Goal: Task Accomplishment & Management: Use online tool/utility

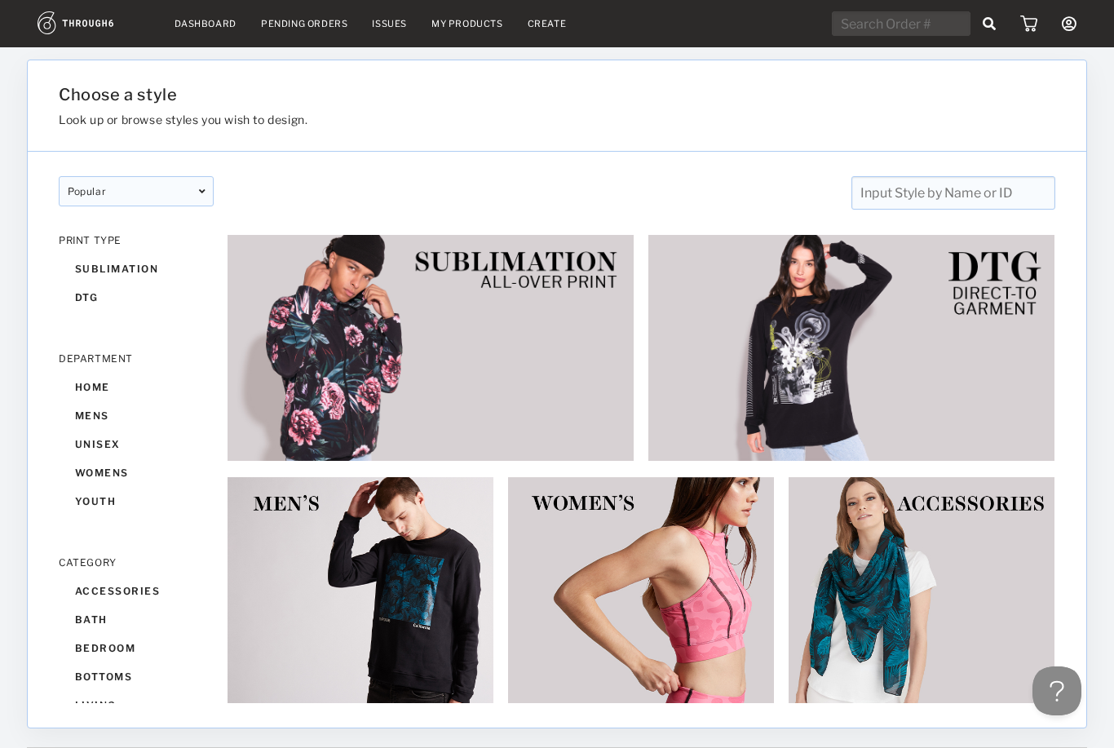
click at [467, 27] on link "My Products" at bounding box center [467, 23] width 72 height 11
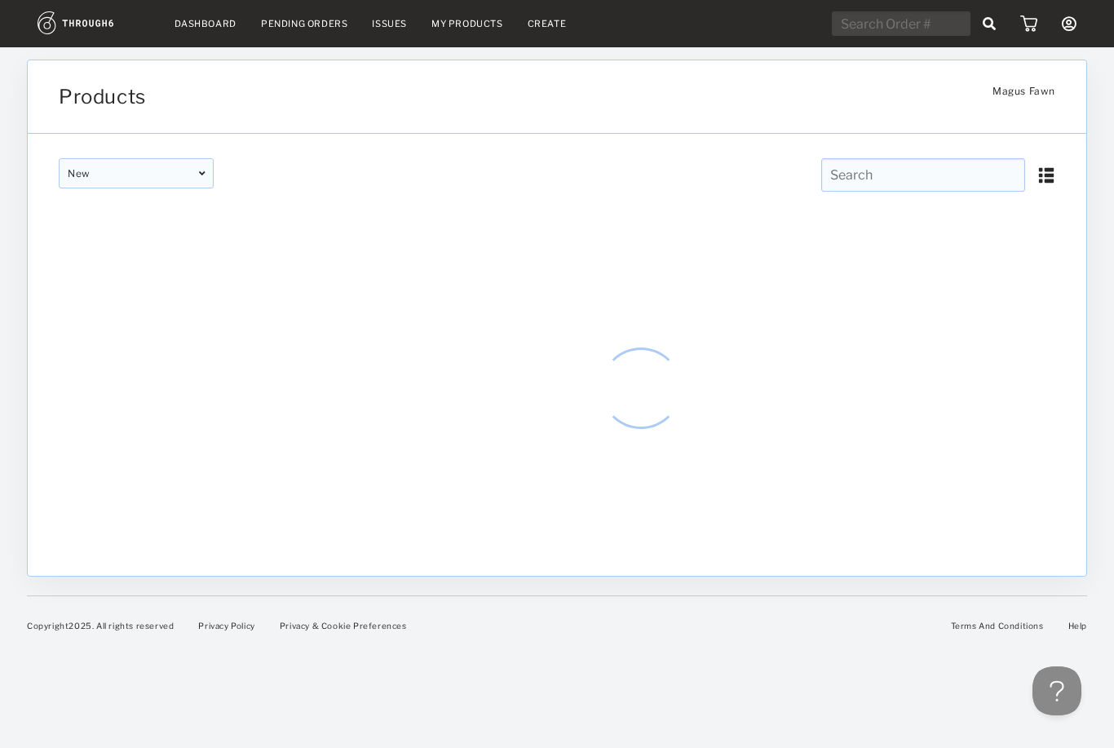
click at [960, 182] on input "text" at bounding box center [923, 174] width 204 height 33
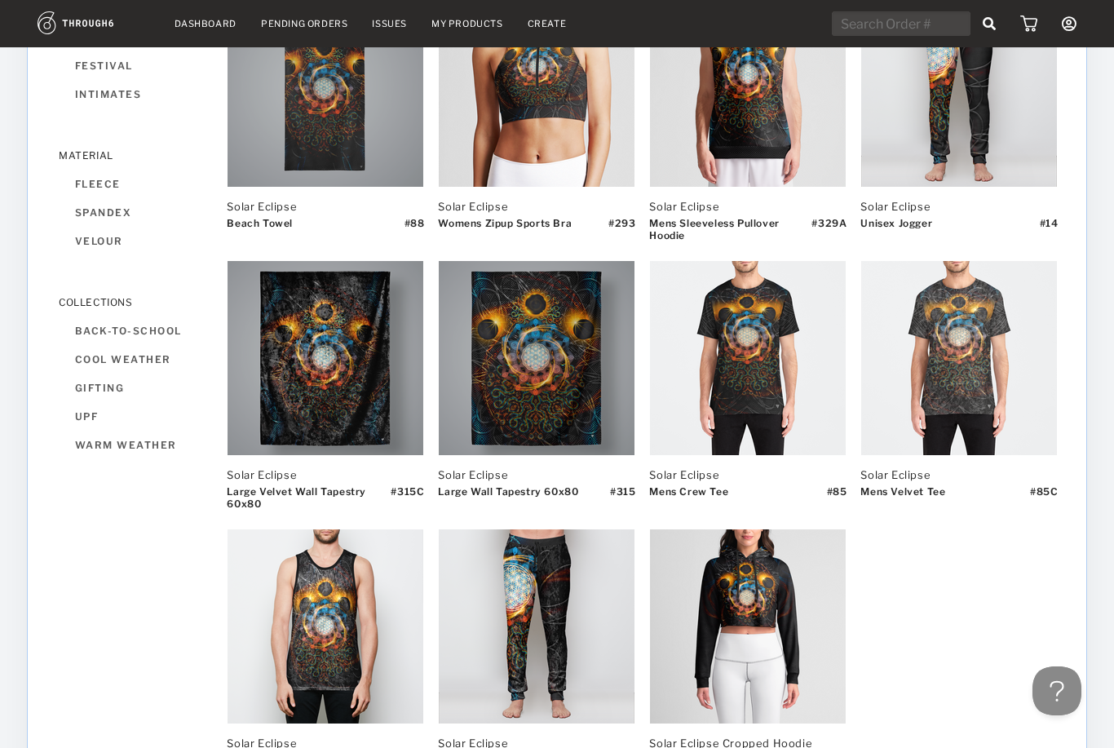
scroll to position [1042, 0]
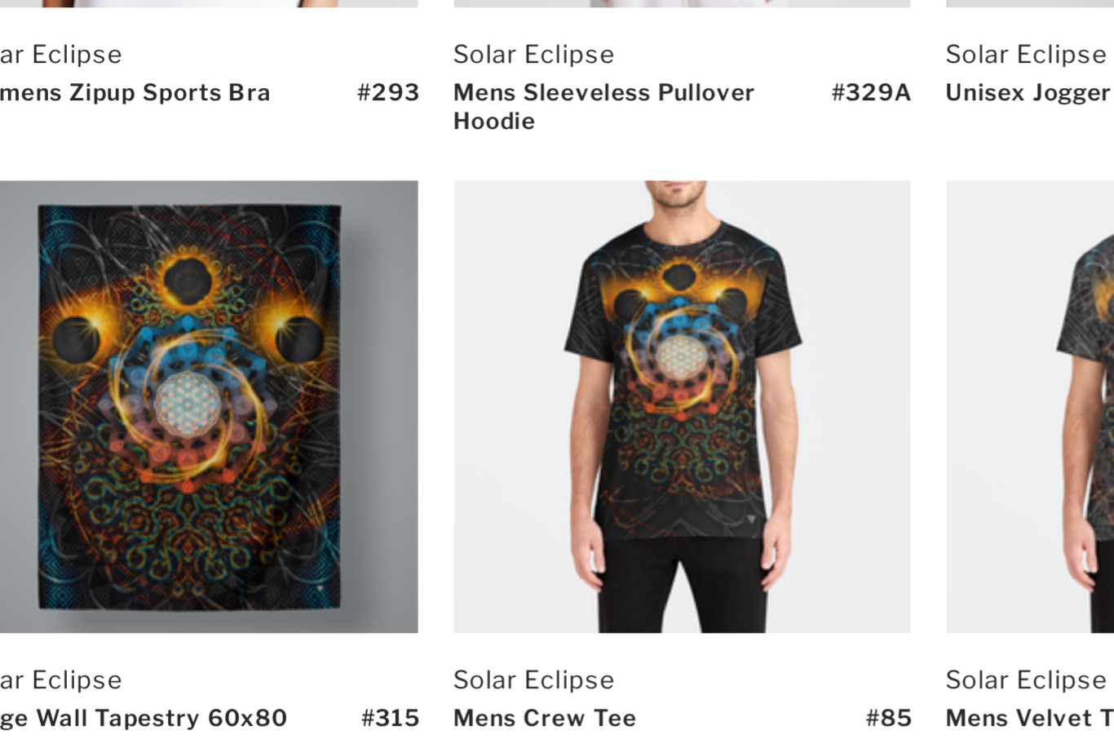
click at [650, 257] on img at bounding box center [748, 354] width 196 height 194
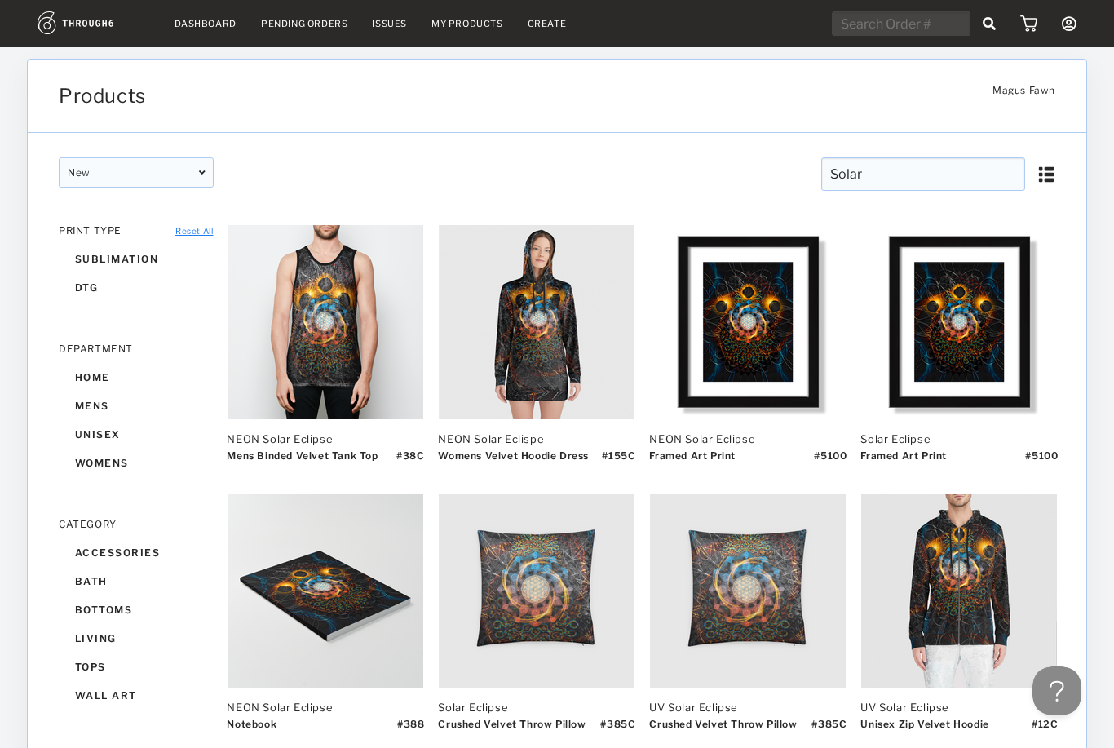
scroll to position [0, 0]
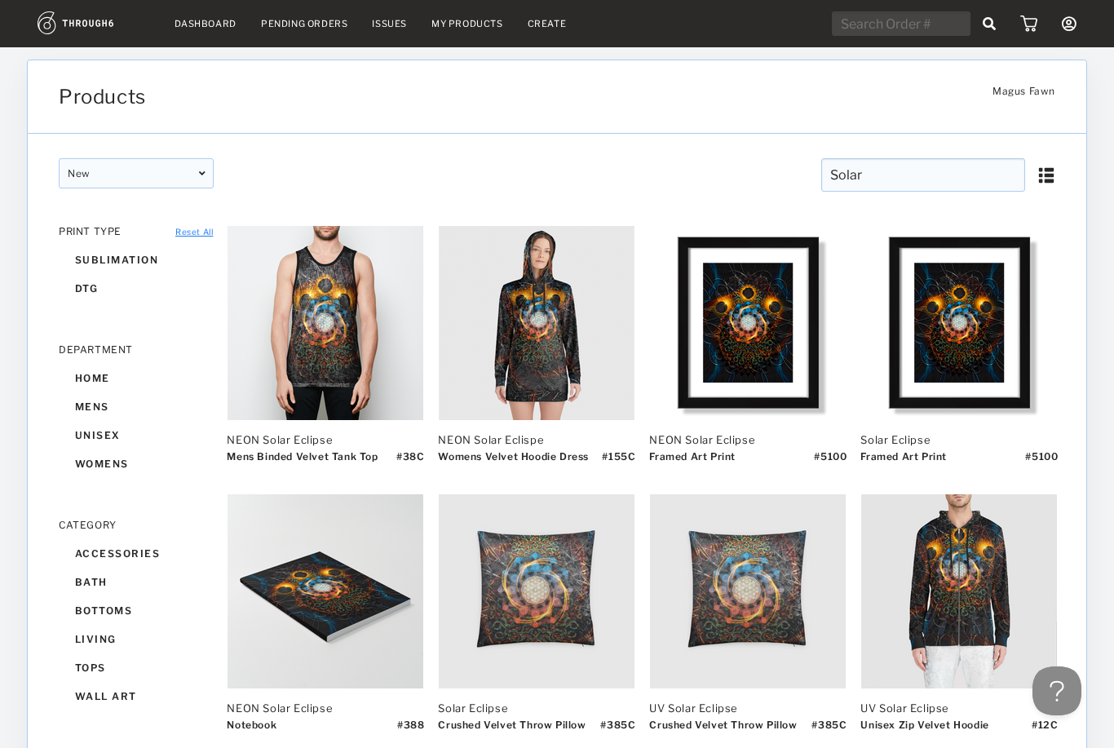
click at [911, 181] on input "Solar" at bounding box center [923, 174] width 204 height 33
click at [940, 165] on input "Solar" at bounding box center [923, 174] width 204 height 33
click at [931, 169] on input "Solar" at bounding box center [923, 174] width 204 height 33
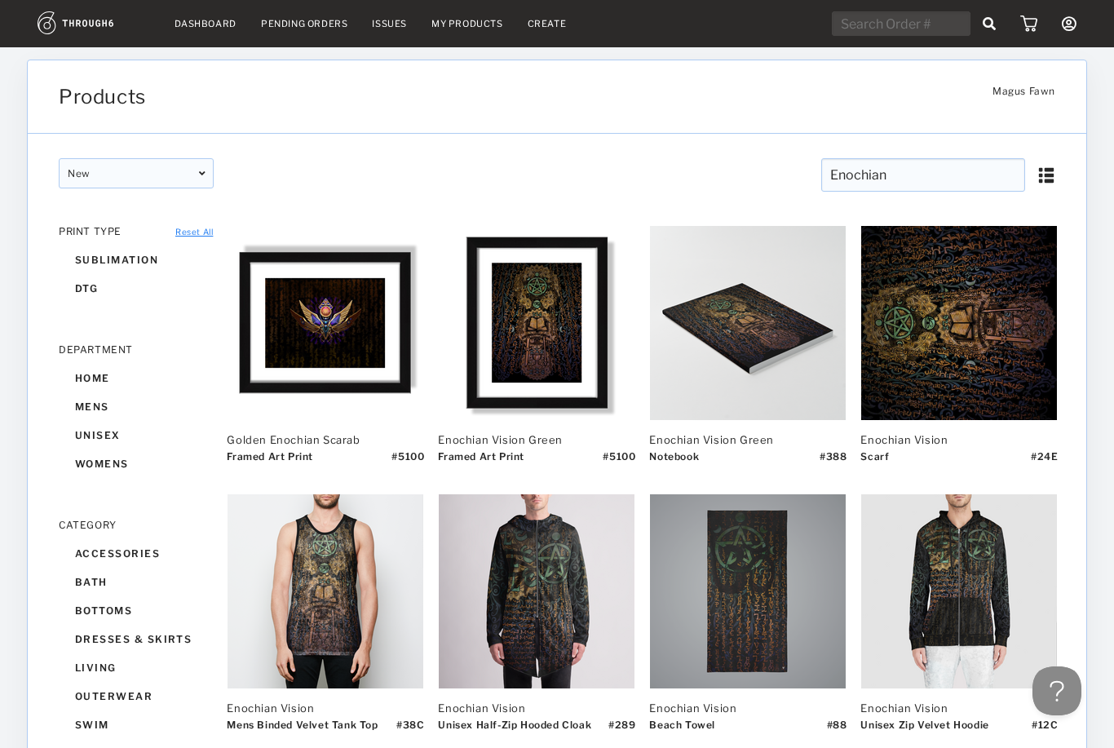
click at [1061, 707] on button "Open Beacon popover" at bounding box center [1056, 690] width 49 height 49
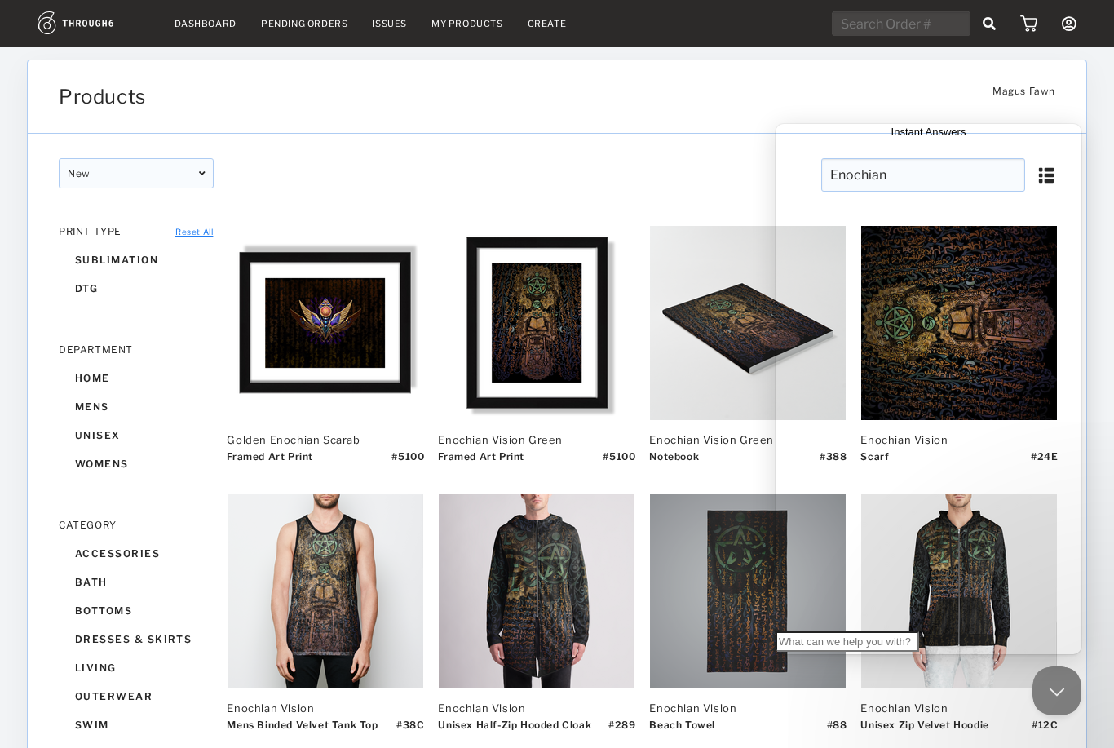
click at [1051, 683] on button "Close Beacon popover" at bounding box center [1056, 690] width 49 height 49
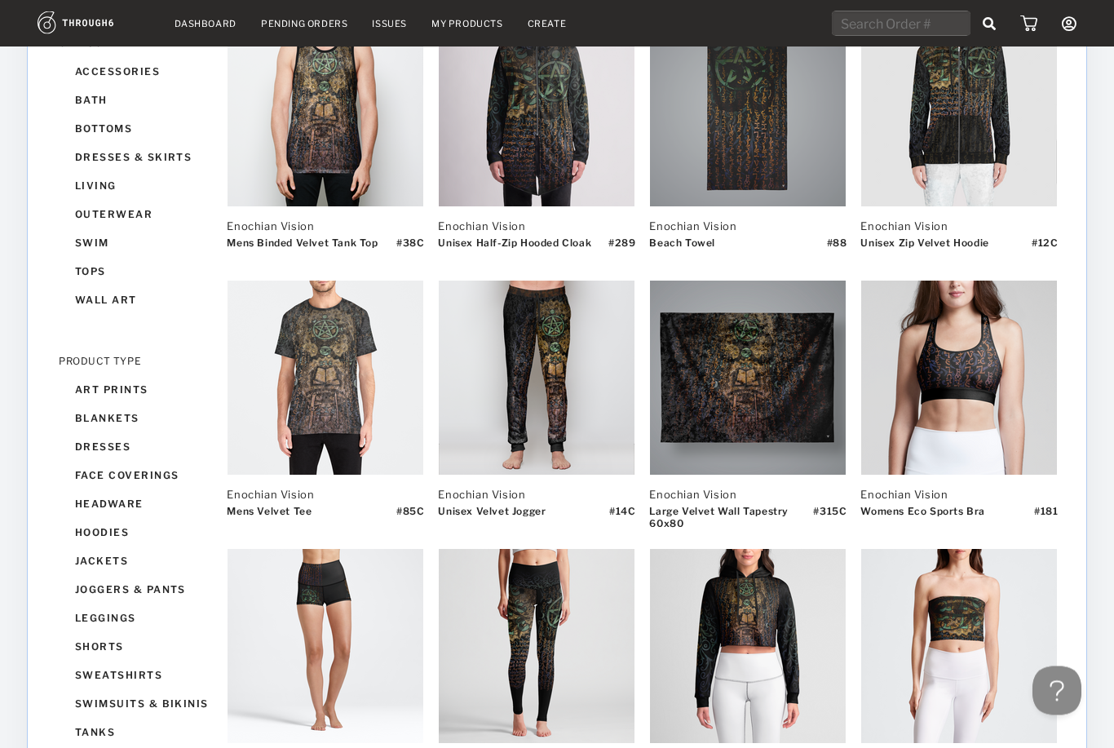
scroll to position [482, 0]
click at [325, 351] on img at bounding box center [326, 378] width 196 height 194
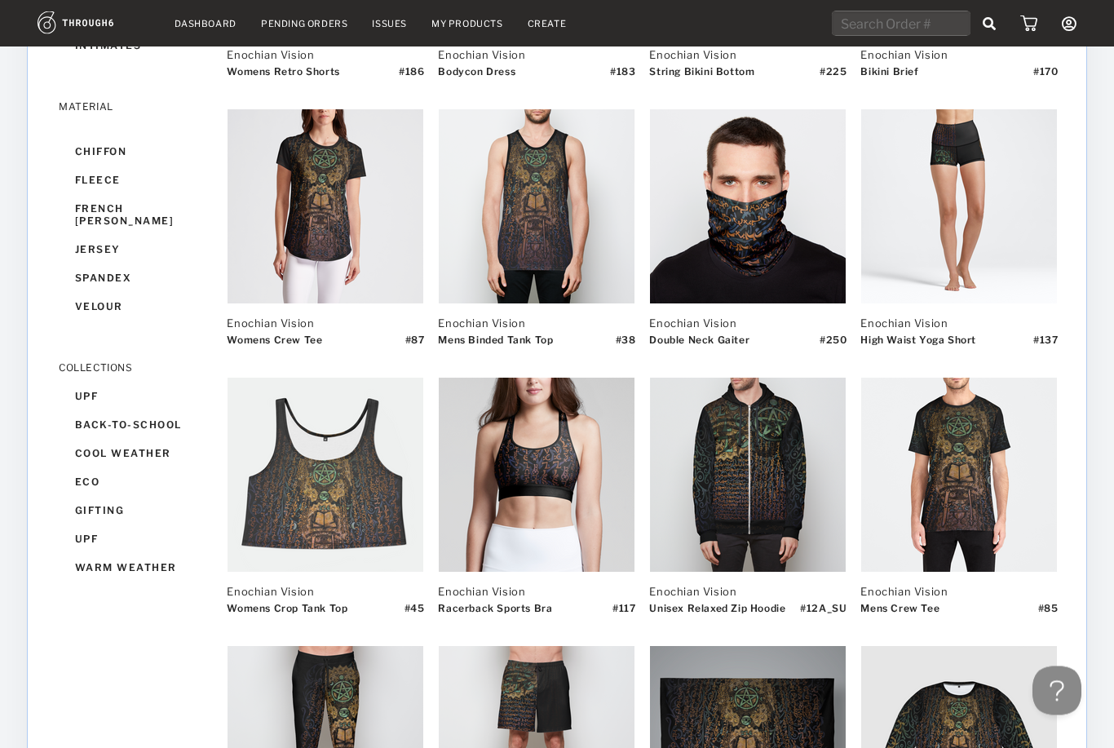
scroll to position [1458, 0]
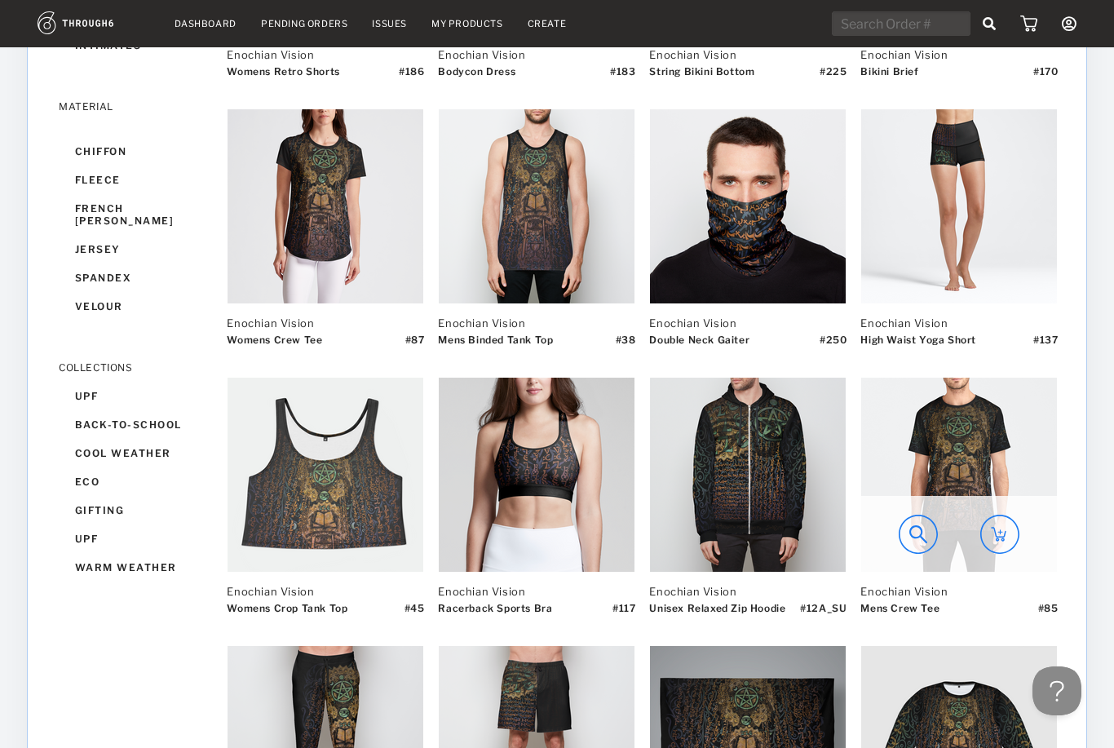
click at [971, 426] on img at bounding box center [959, 475] width 196 height 194
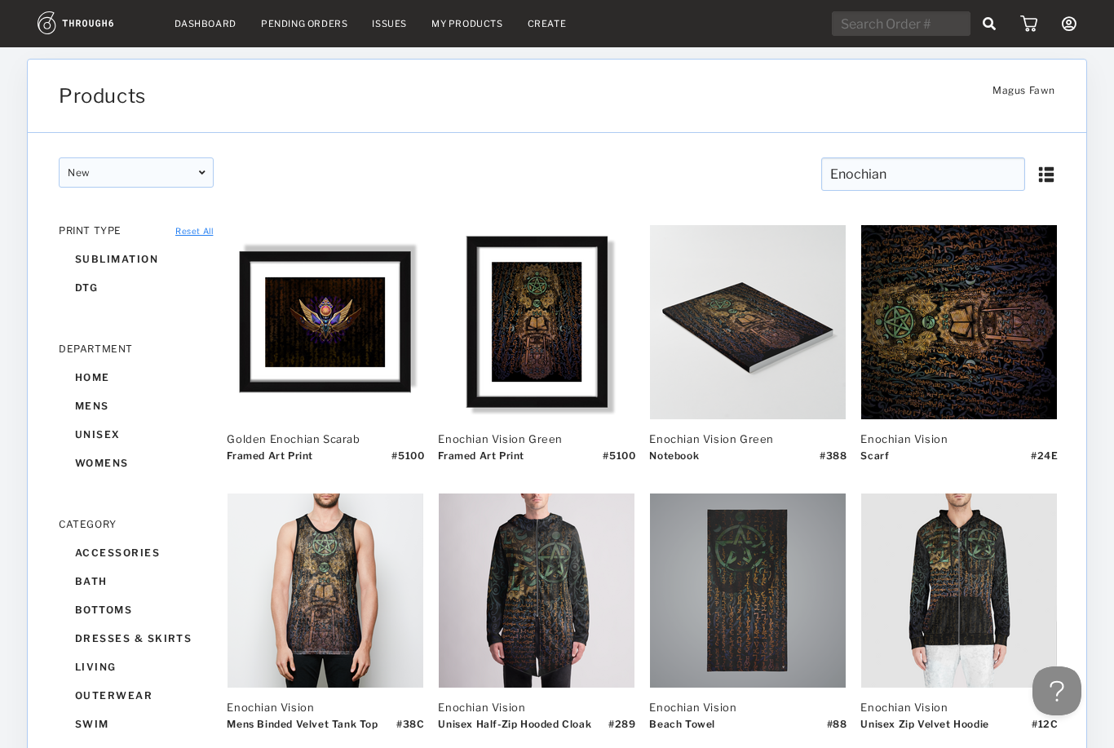
scroll to position [0, 0]
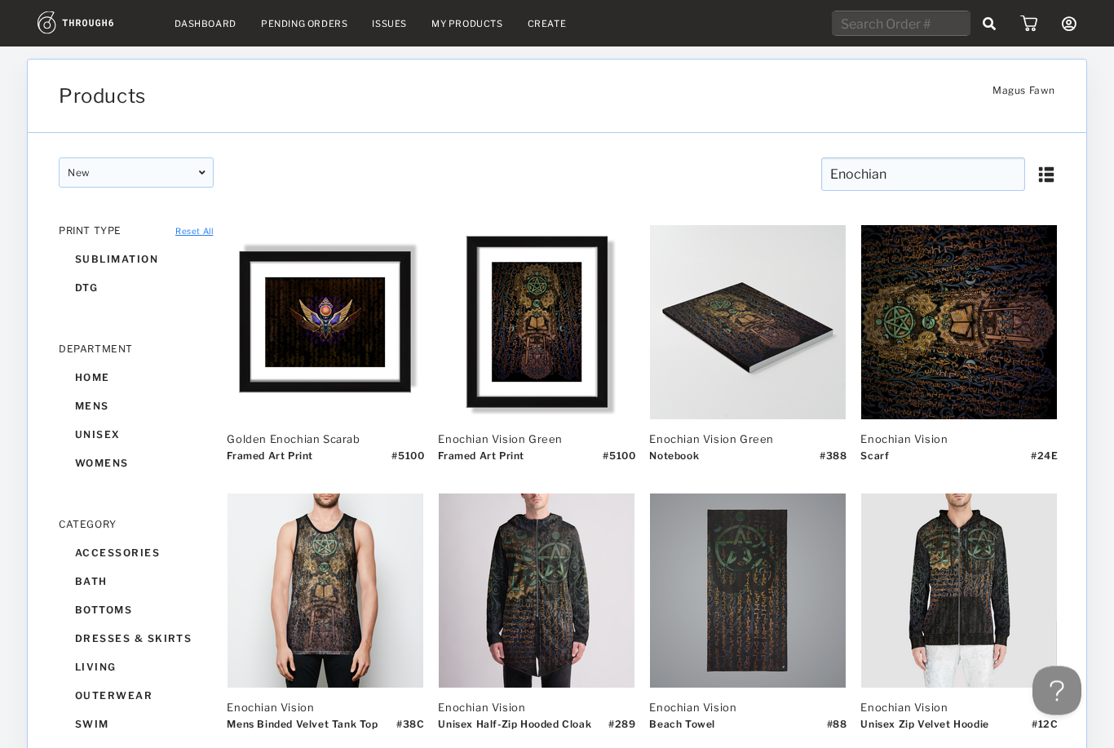
click at [943, 179] on input "Enochian" at bounding box center [923, 174] width 204 height 33
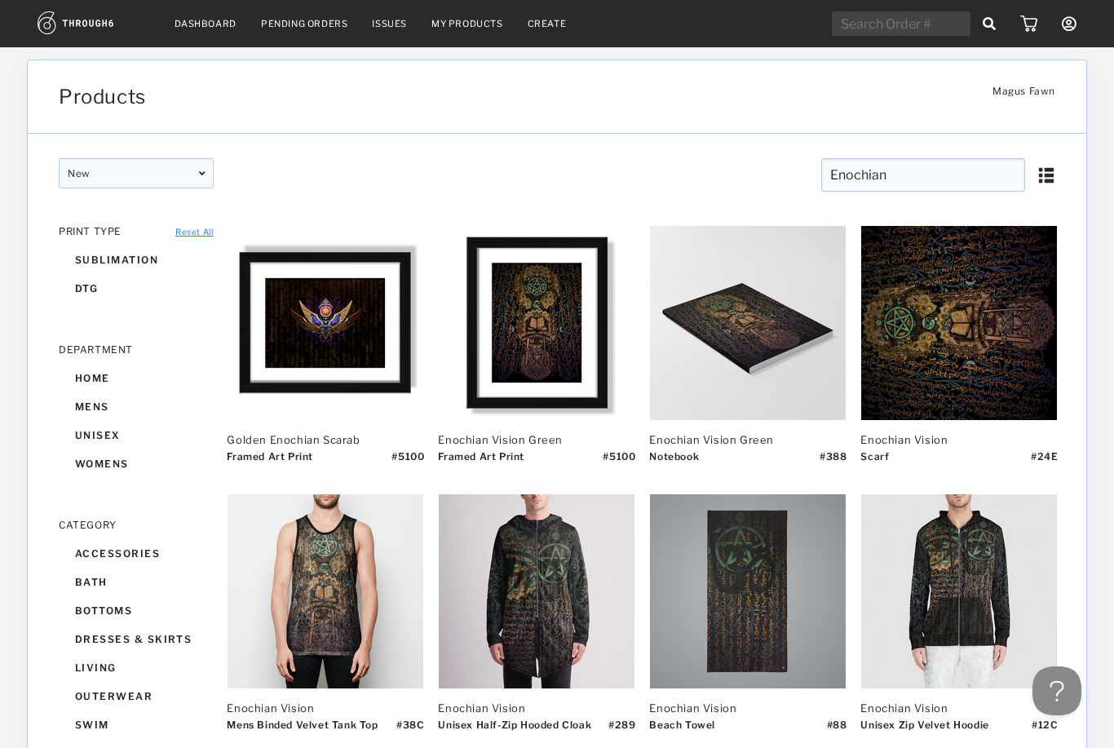
click at [867, 174] on input "Enochian" at bounding box center [923, 174] width 204 height 33
click at [875, 173] on input "Enochian" at bounding box center [923, 174] width 204 height 33
click at [882, 176] on input "Enochian" at bounding box center [923, 174] width 204 height 33
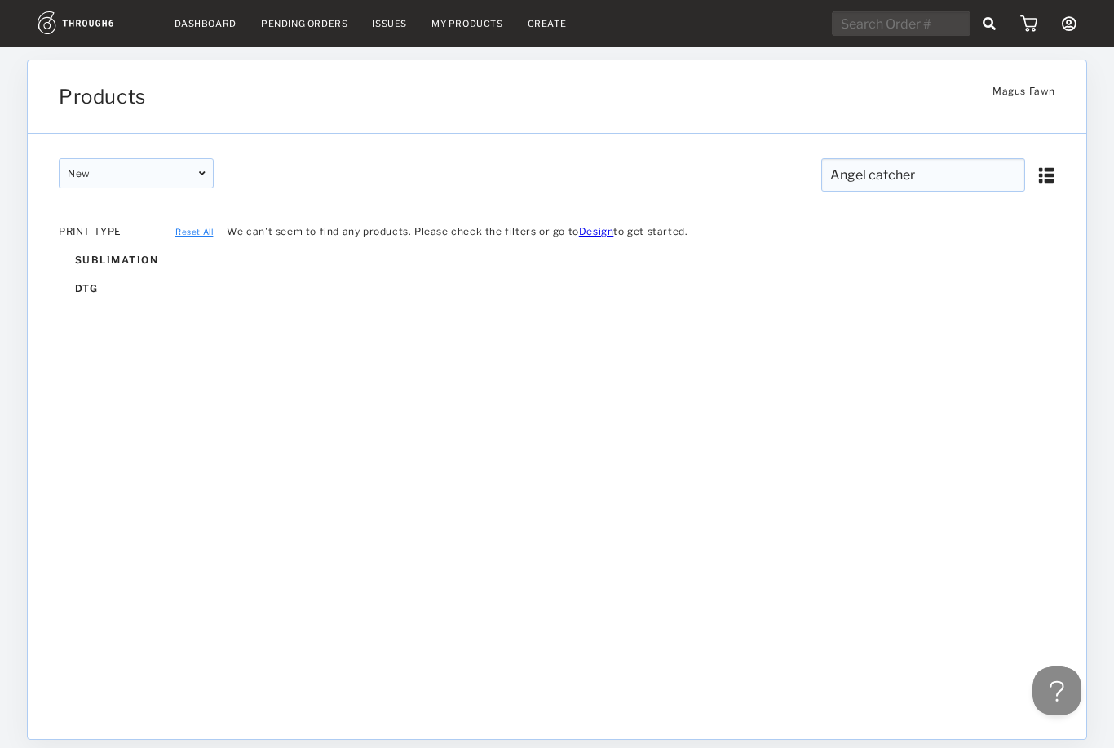
type input "Angel catcher"
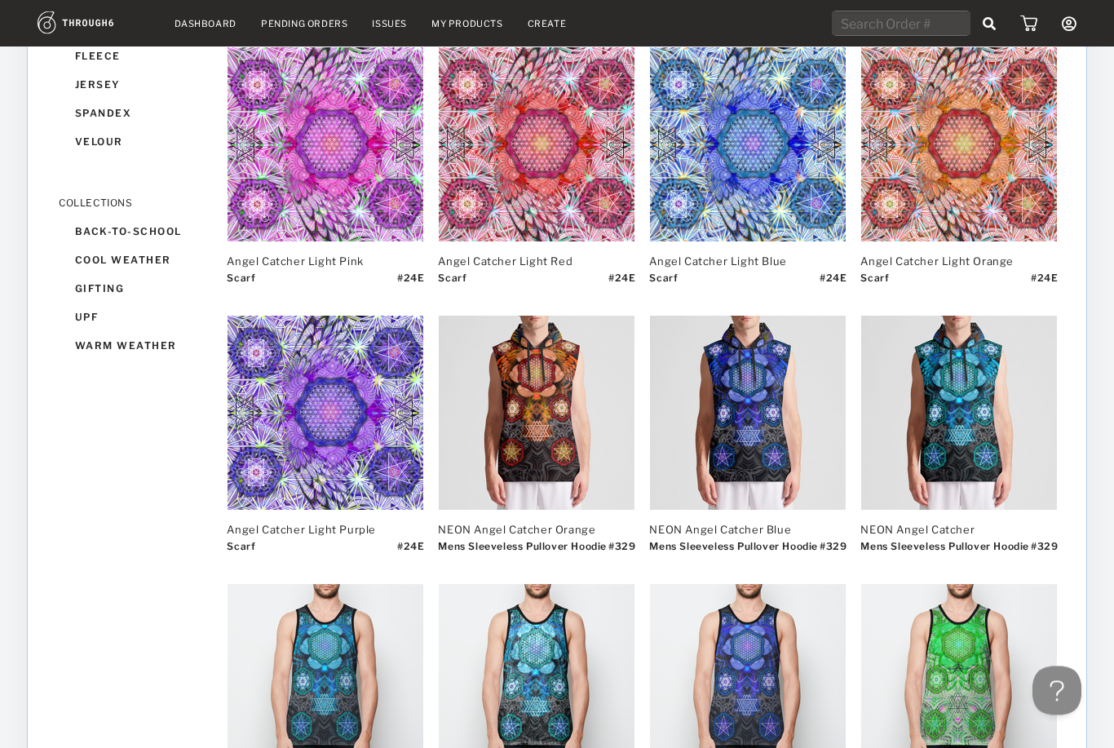
scroll to position [1253, 0]
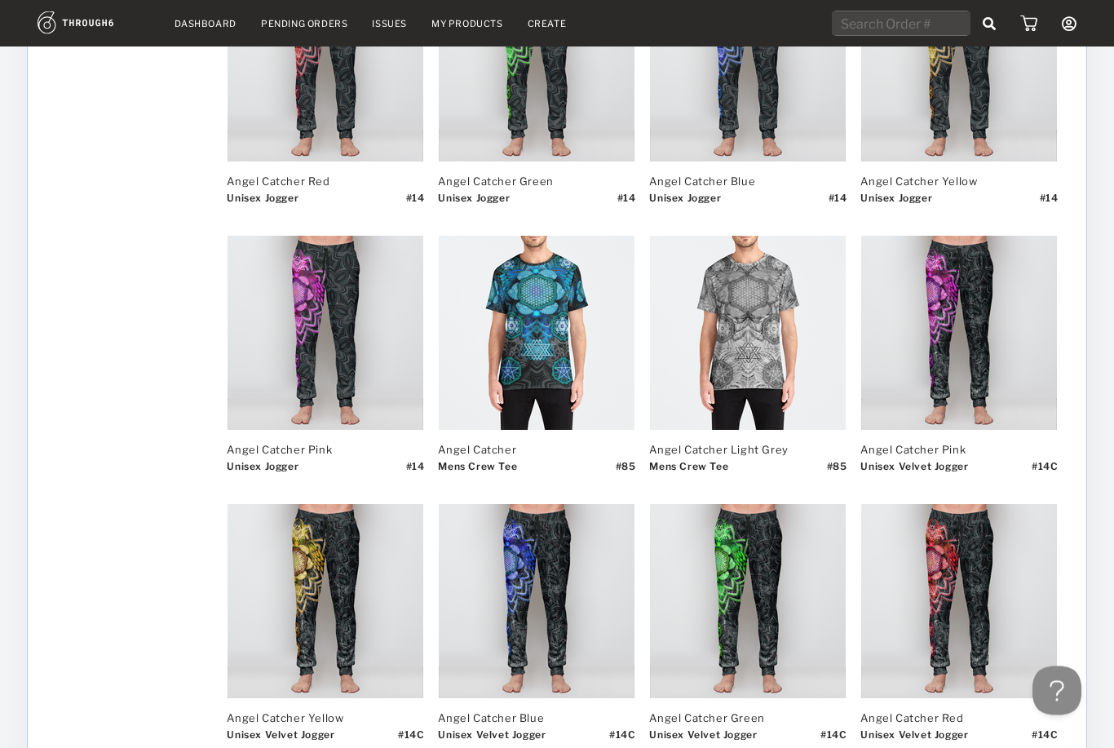
scroll to position [11795, 0]
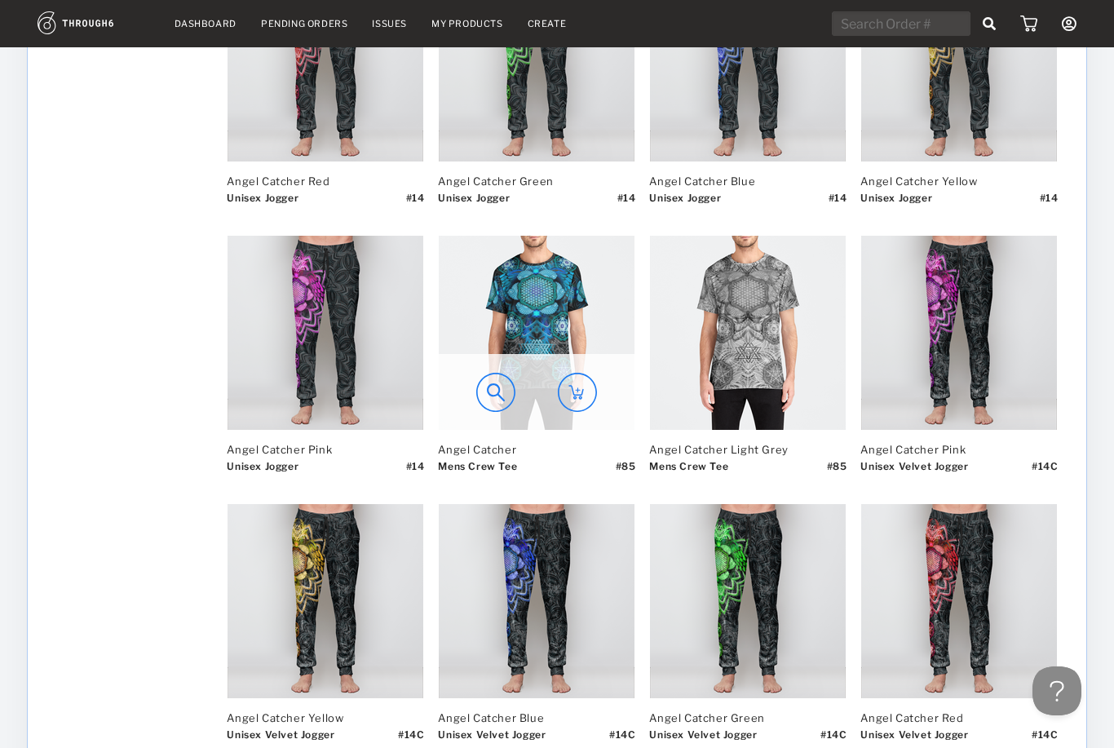
click at [577, 267] on img at bounding box center [537, 333] width 196 height 194
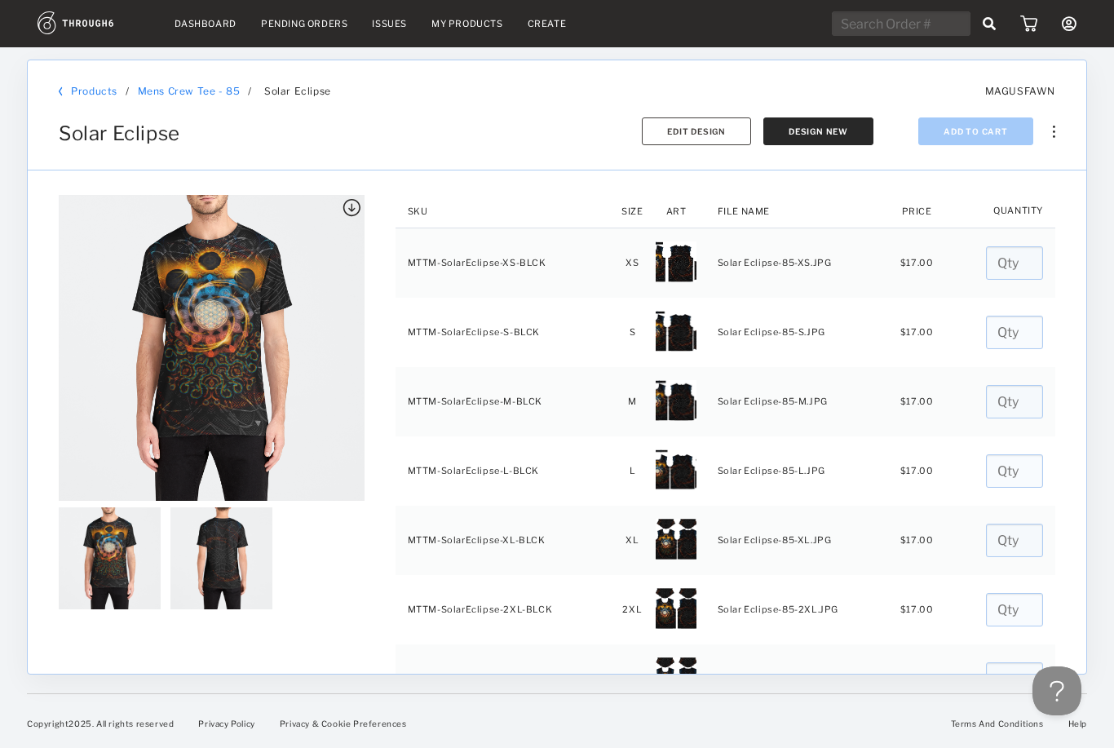
click at [224, 561] on img at bounding box center [221, 558] width 102 height 102
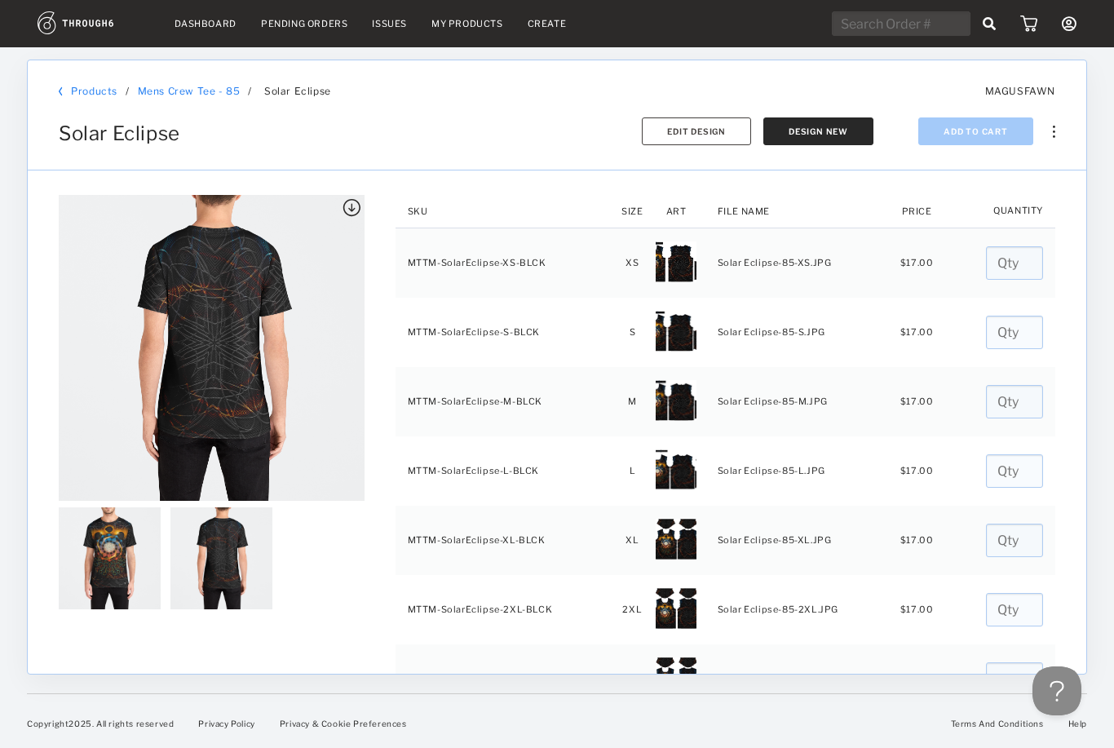
click at [126, 559] on img at bounding box center [110, 558] width 102 height 102
click at [224, 559] on img at bounding box center [221, 558] width 102 height 102
click at [694, 144] on button "Edit Design" at bounding box center [696, 131] width 109 height 28
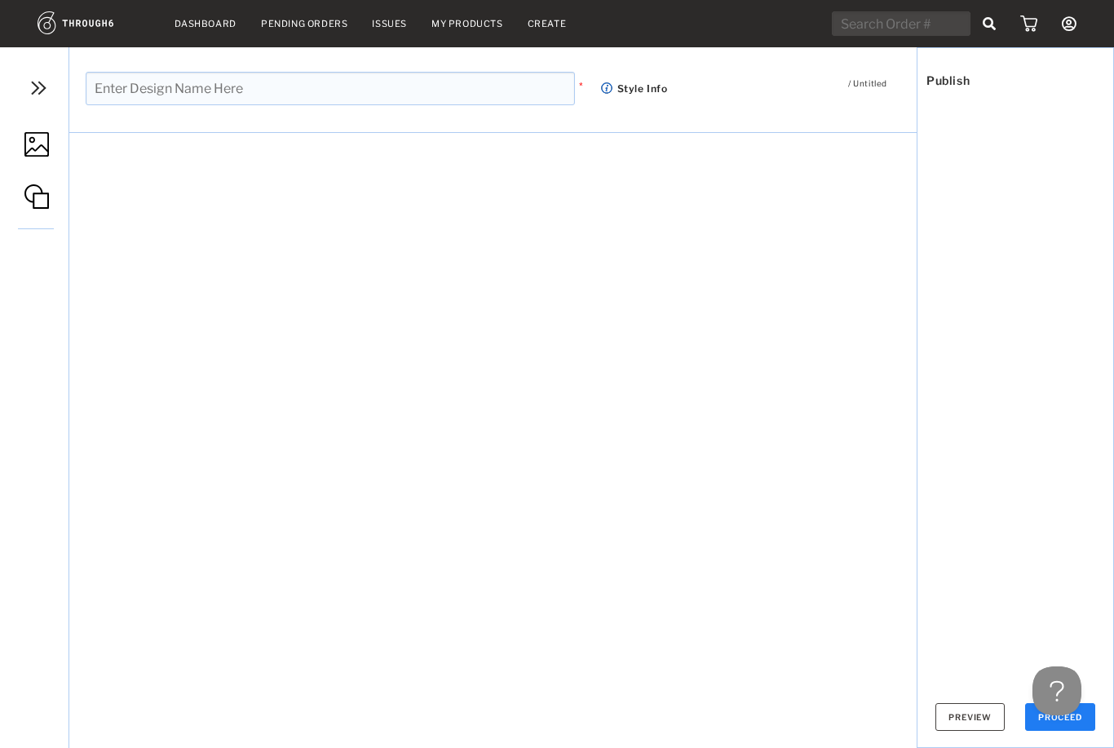
type input "Solar Eclipse"
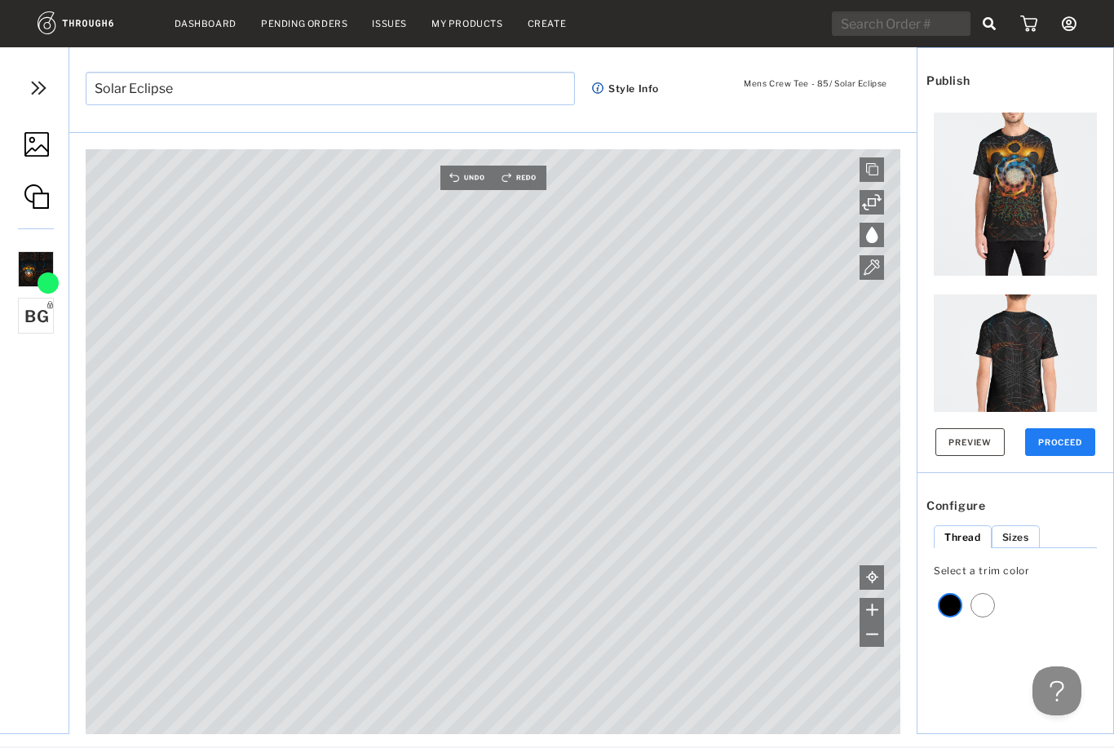
click at [29, 136] on img at bounding box center [36, 144] width 24 height 24
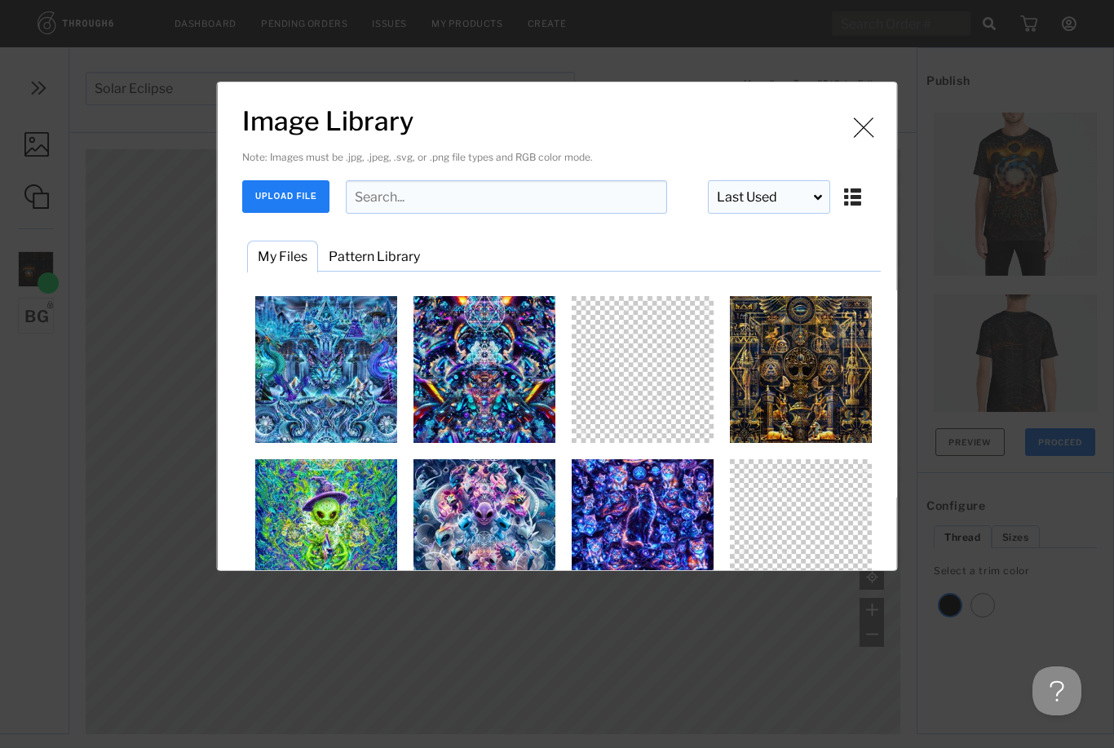
click at [868, 122] on img "Image Library" at bounding box center [863, 127] width 24 height 24
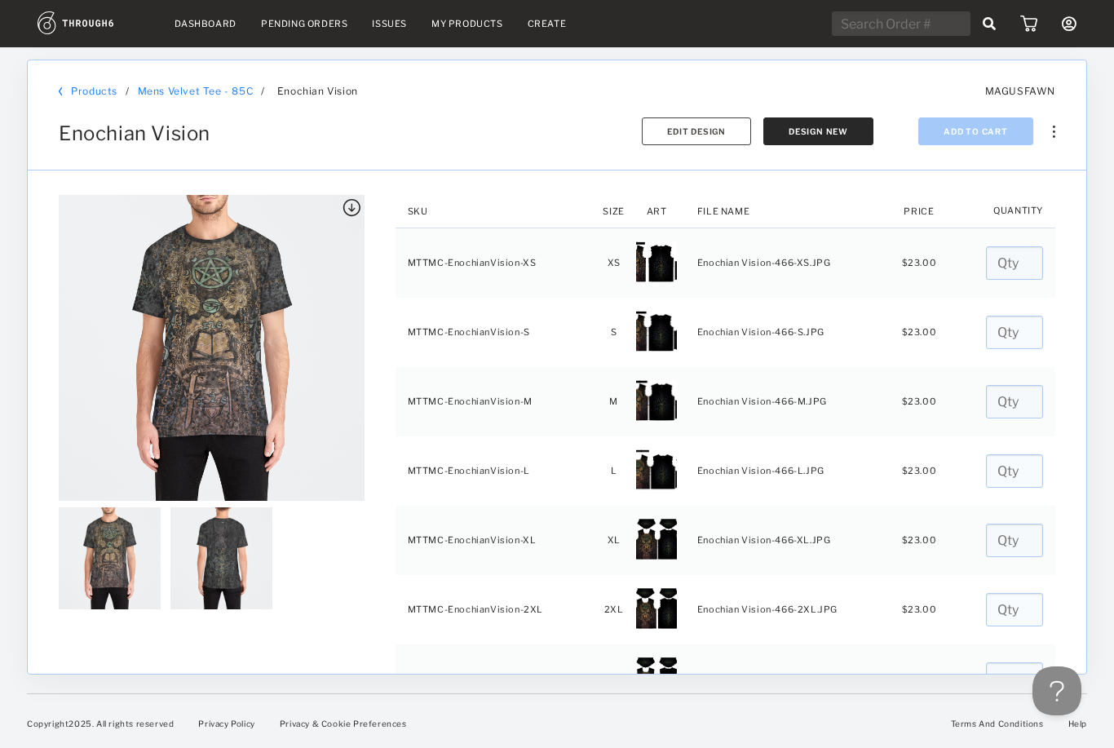
click at [718, 135] on span "Edit Design" at bounding box center [696, 131] width 59 height 10
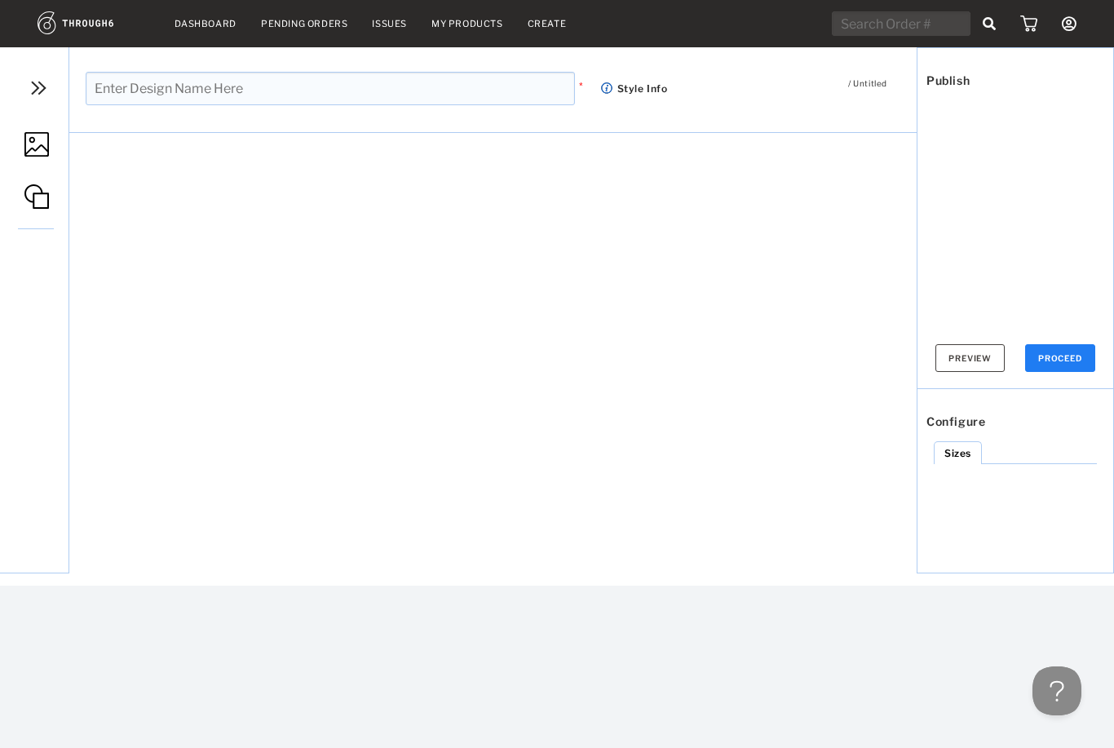
type input "Enochian Vision"
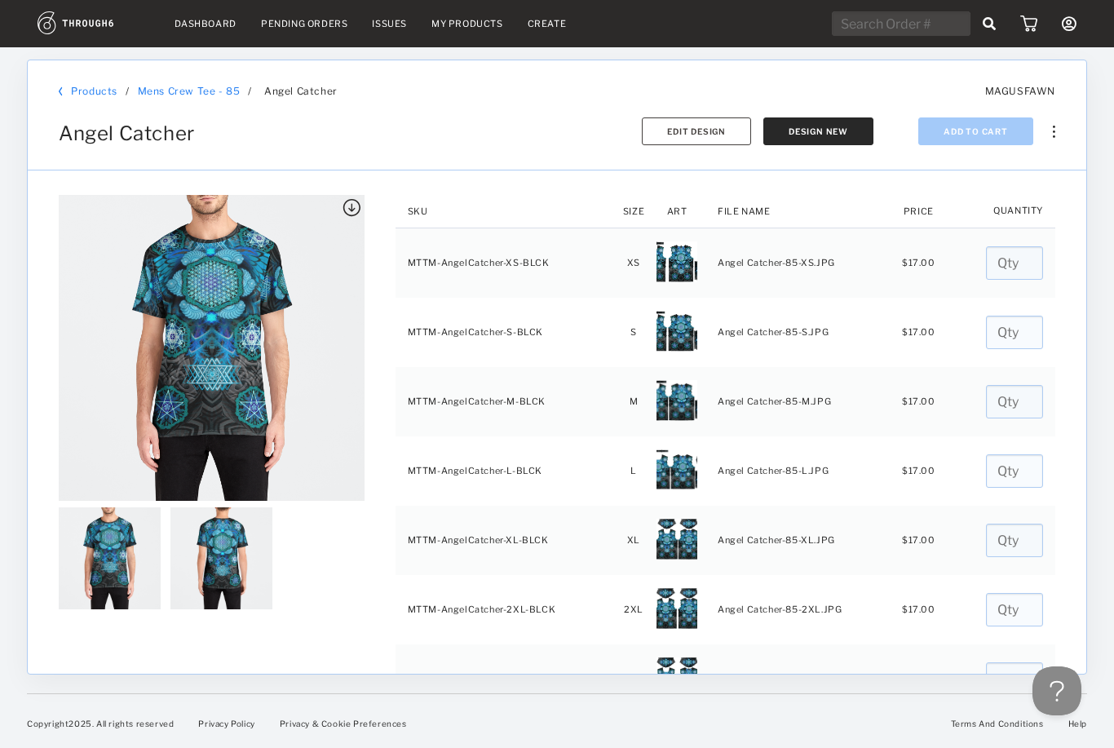
click at [298, 384] on div at bounding box center [212, 348] width 306 height 306
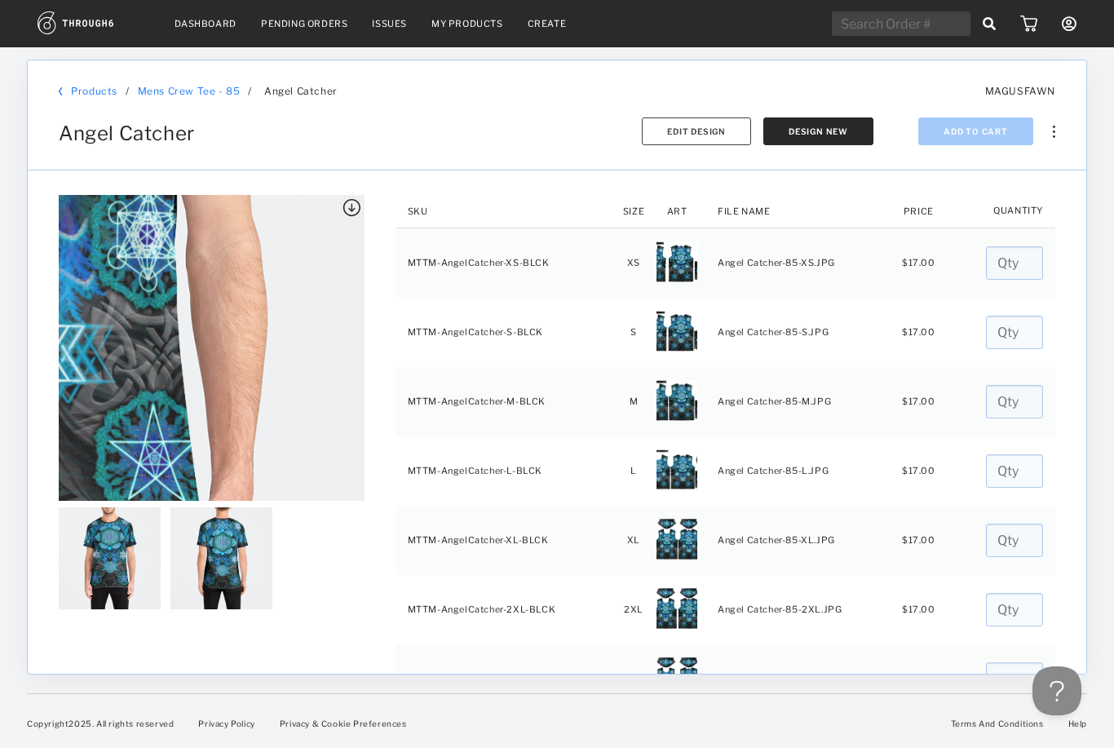
click at [723, 138] on button "Edit Design" at bounding box center [696, 131] width 109 height 28
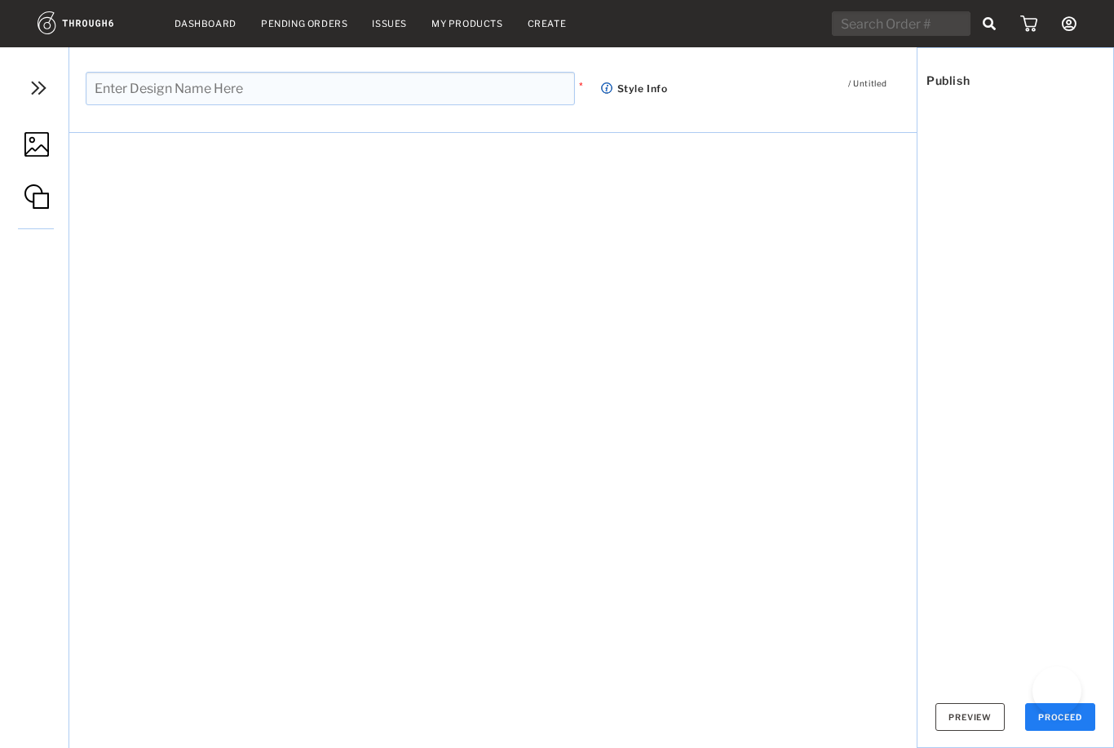
type input "Angel Catcher"
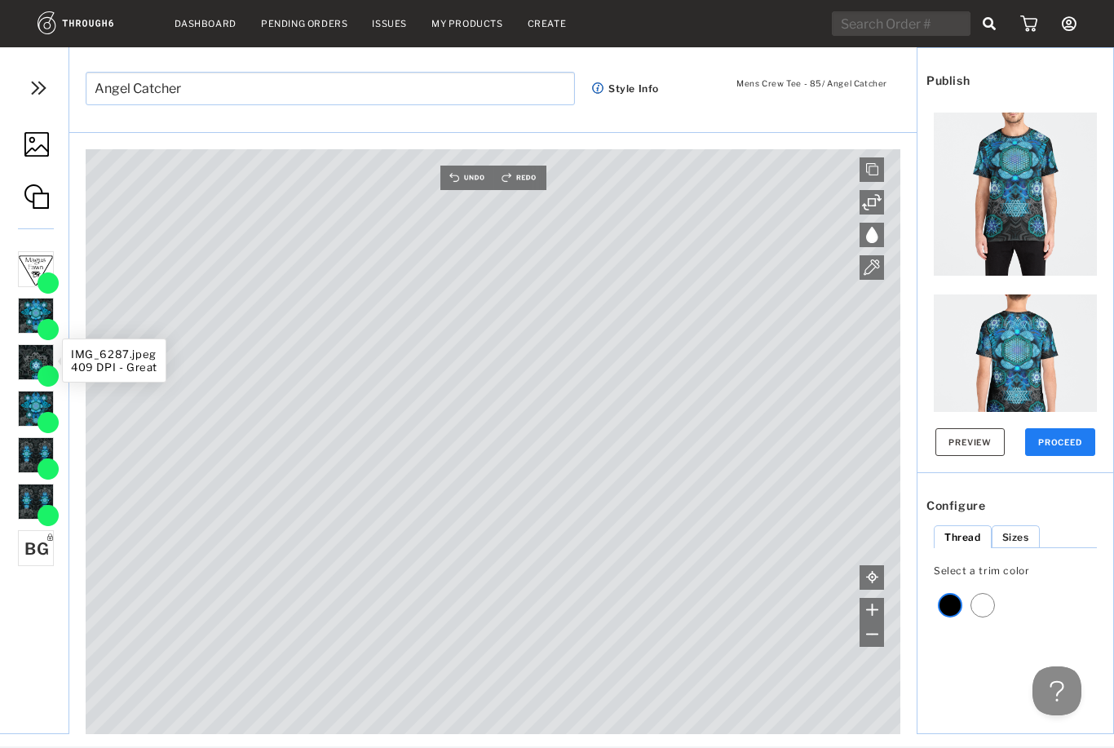
click at [42, 365] on img at bounding box center [48, 376] width 26 height 22
click at [32, 423] on div at bounding box center [36, 409] width 36 height 36
click at [48, 464] on img at bounding box center [48, 468] width 26 height 22
